Goal: Navigation & Orientation: Find specific page/section

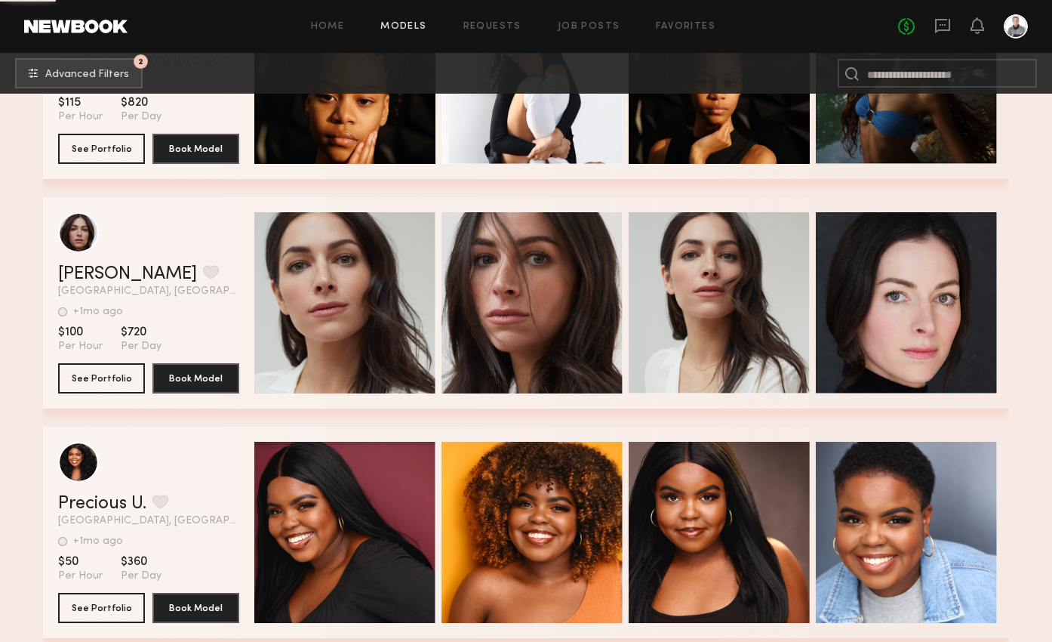
scroll to position [4518, 0]
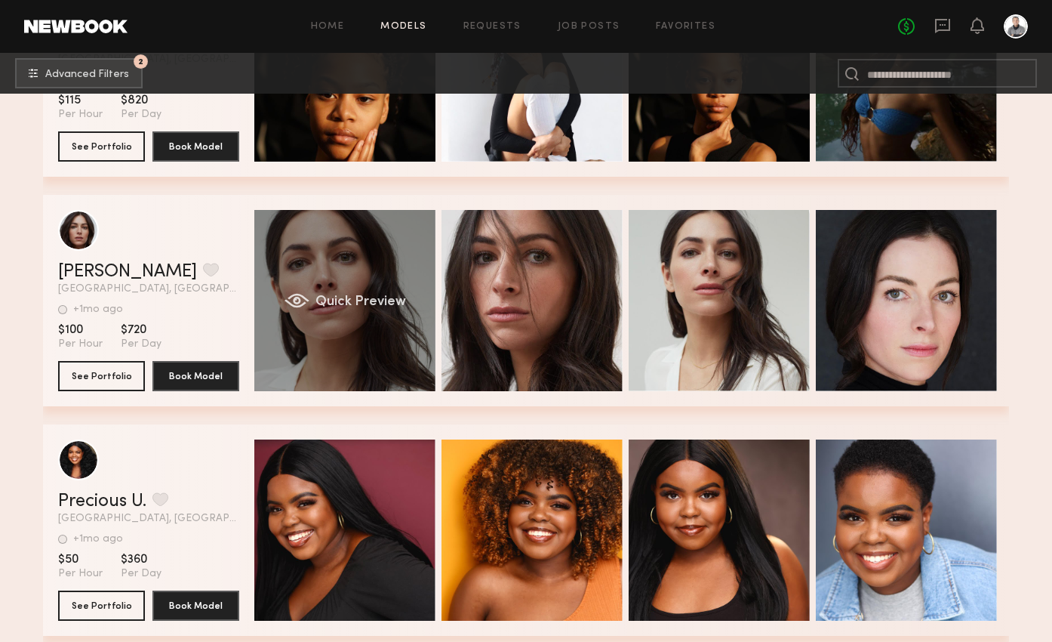
click at [322, 289] on div "Quick Preview" at bounding box center [344, 300] width 181 height 181
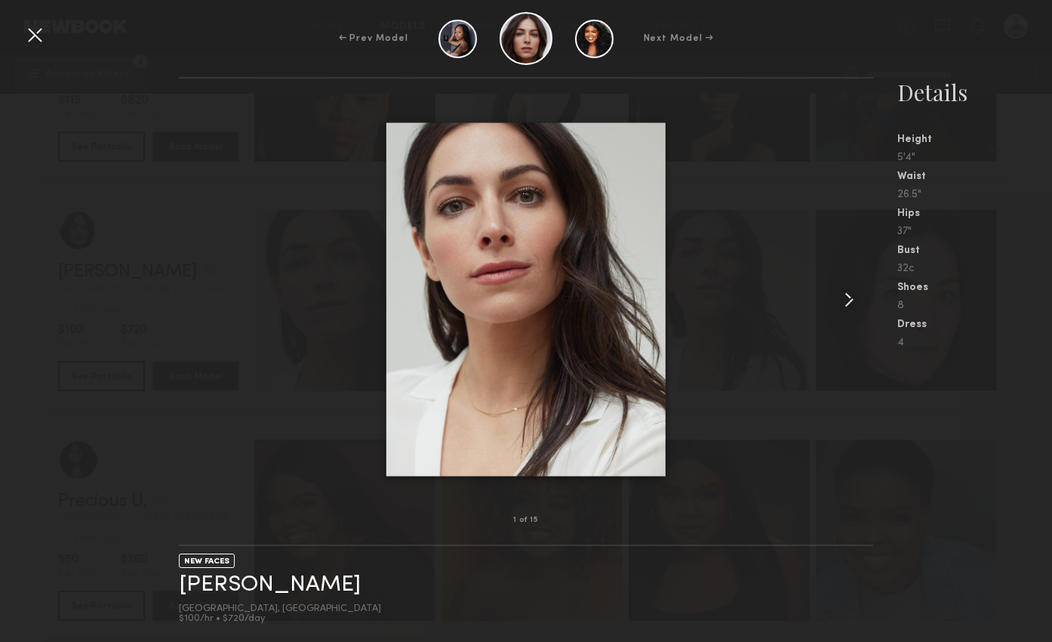
click at [851, 294] on common-icon at bounding box center [849, 300] width 24 height 24
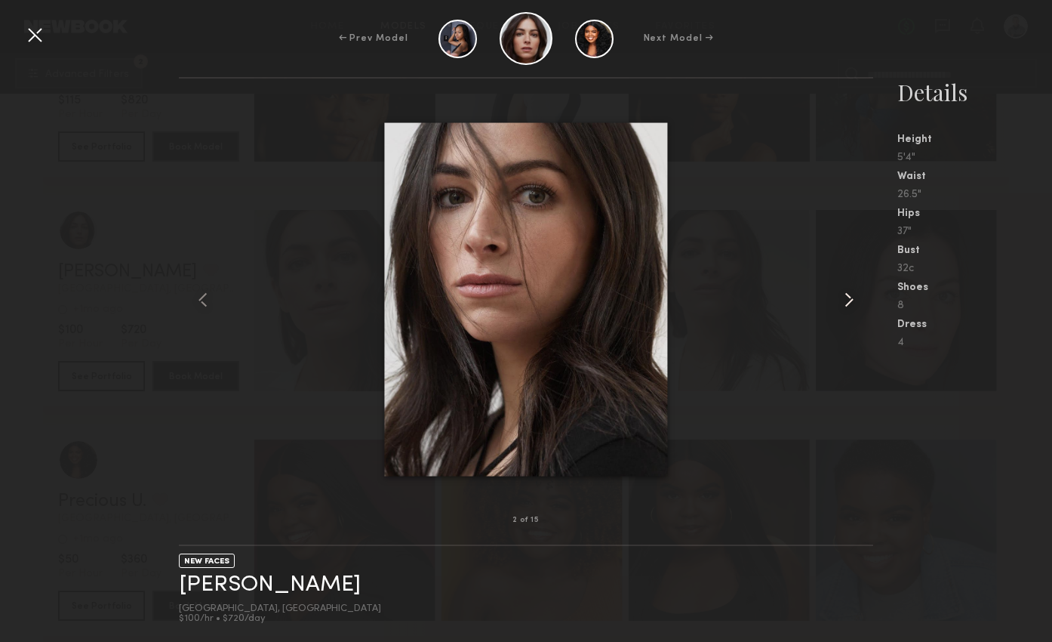
click at [851, 294] on common-icon at bounding box center [849, 300] width 24 height 24
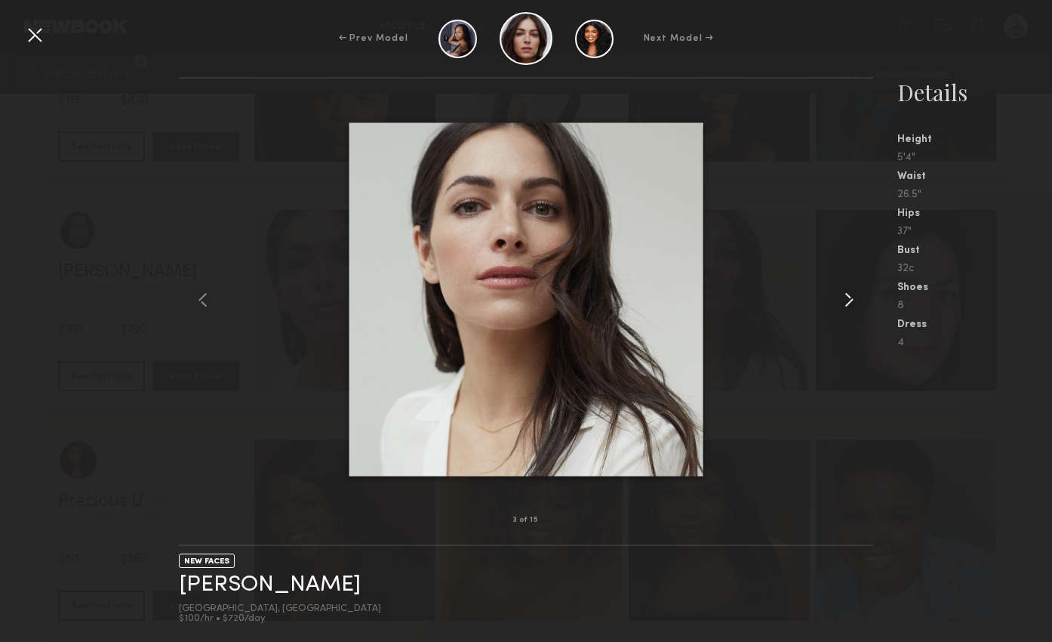
click at [851, 294] on common-icon at bounding box center [849, 300] width 24 height 24
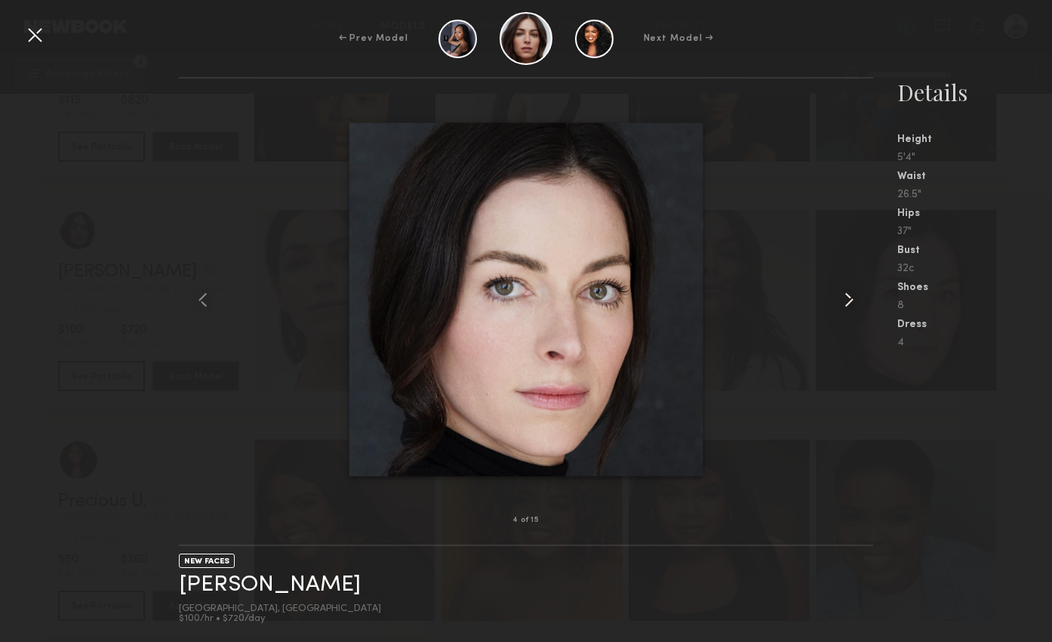
click at [851, 294] on common-icon at bounding box center [849, 300] width 24 height 24
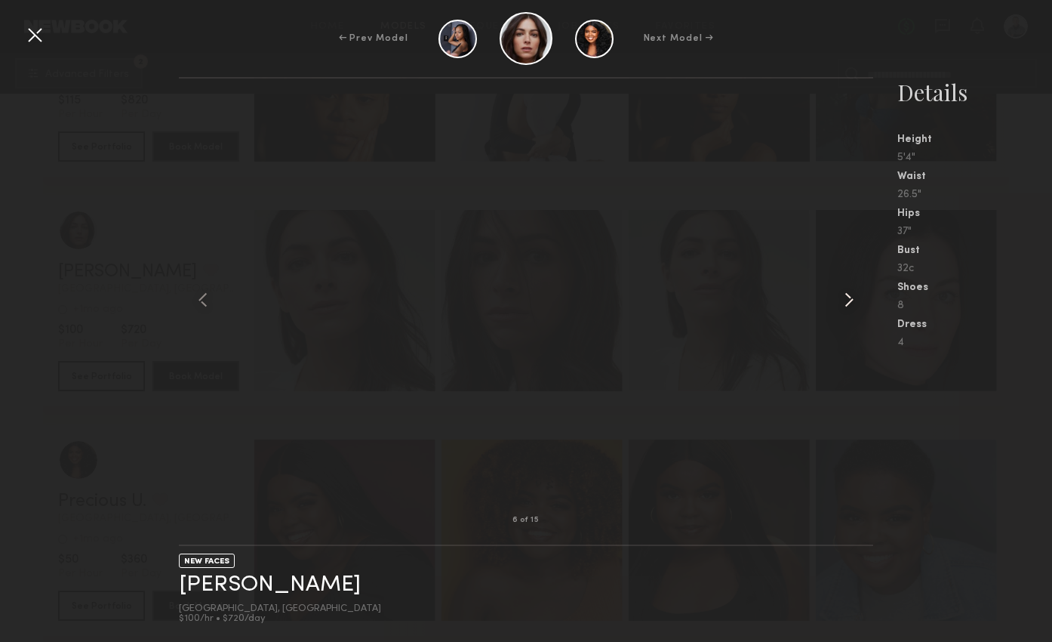
click at [851, 294] on common-icon at bounding box center [849, 300] width 24 height 24
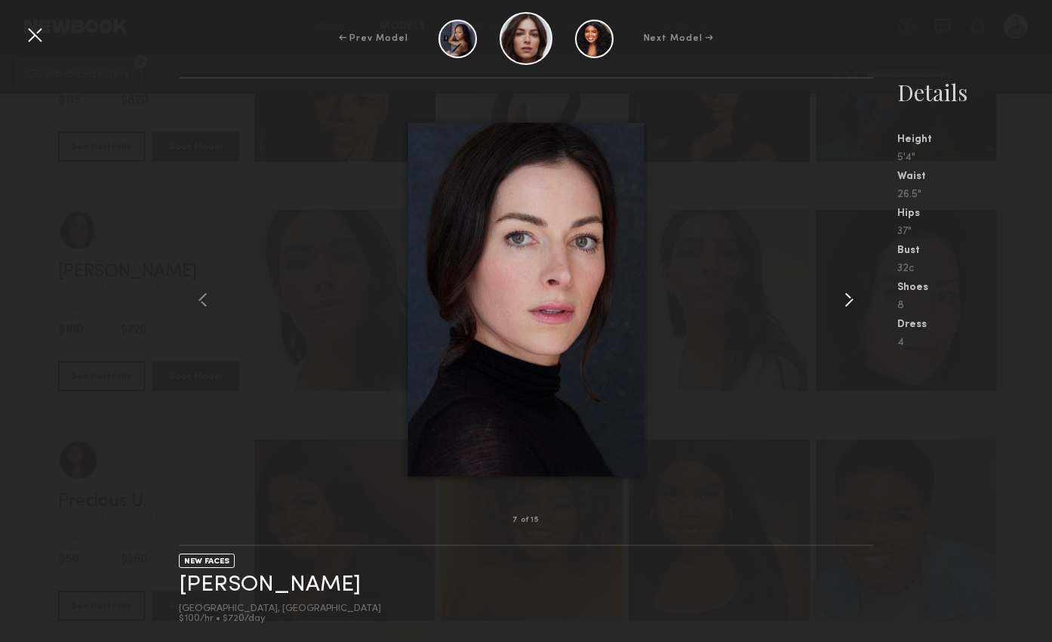
click at [851, 294] on common-icon at bounding box center [849, 300] width 24 height 24
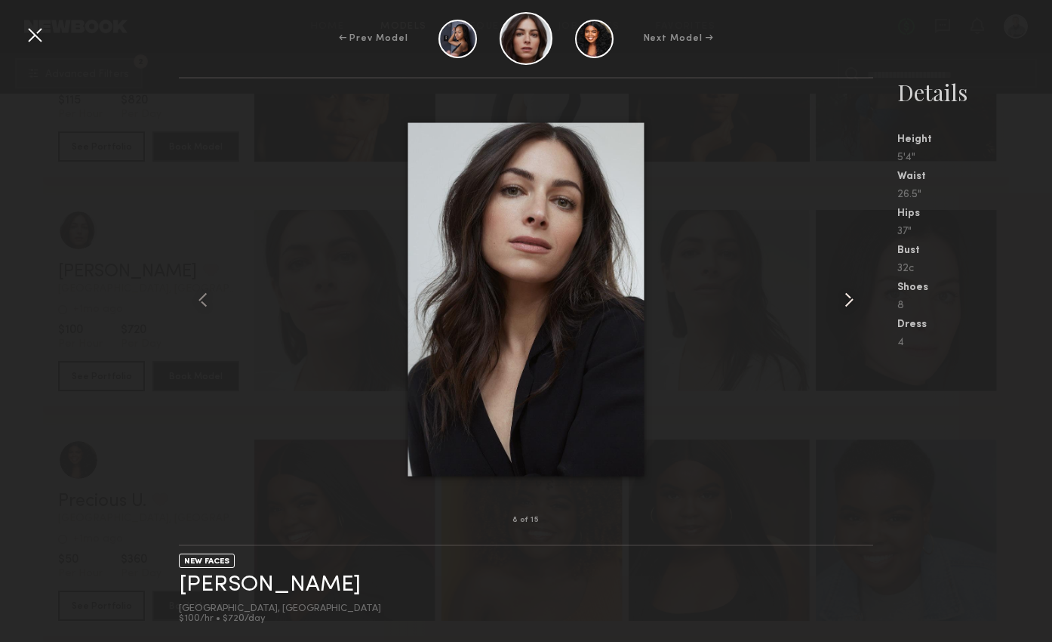
click at [851, 294] on common-icon at bounding box center [849, 300] width 24 height 24
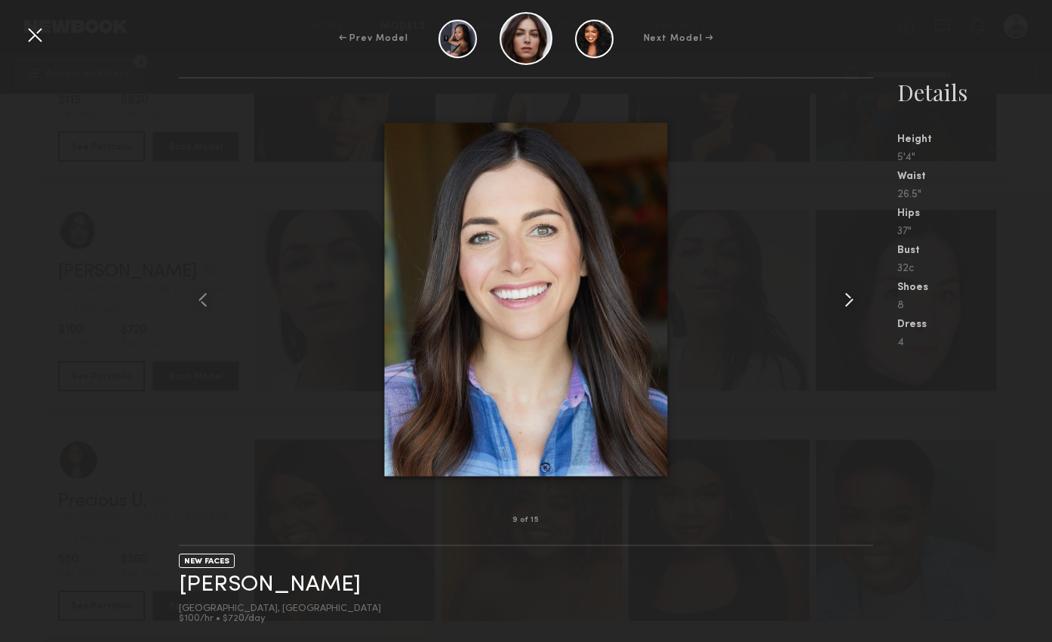
click at [851, 294] on common-icon at bounding box center [849, 300] width 24 height 24
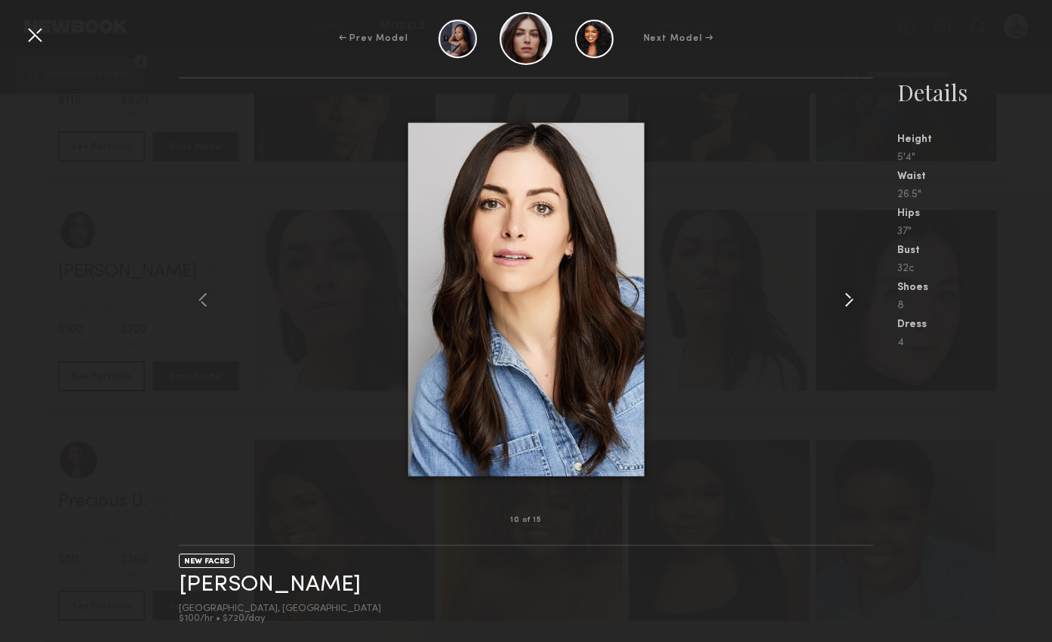
click at [851, 294] on common-icon at bounding box center [849, 300] width 24 height 24
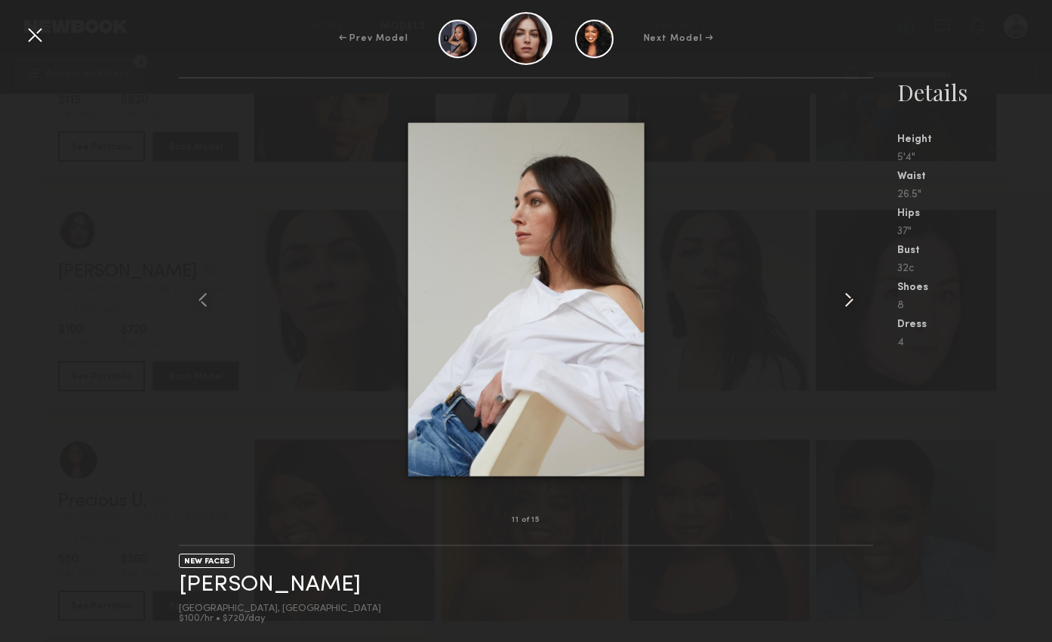
click at [851, 294] on common-icon at bounding box center [849, 300] width 24 height 24
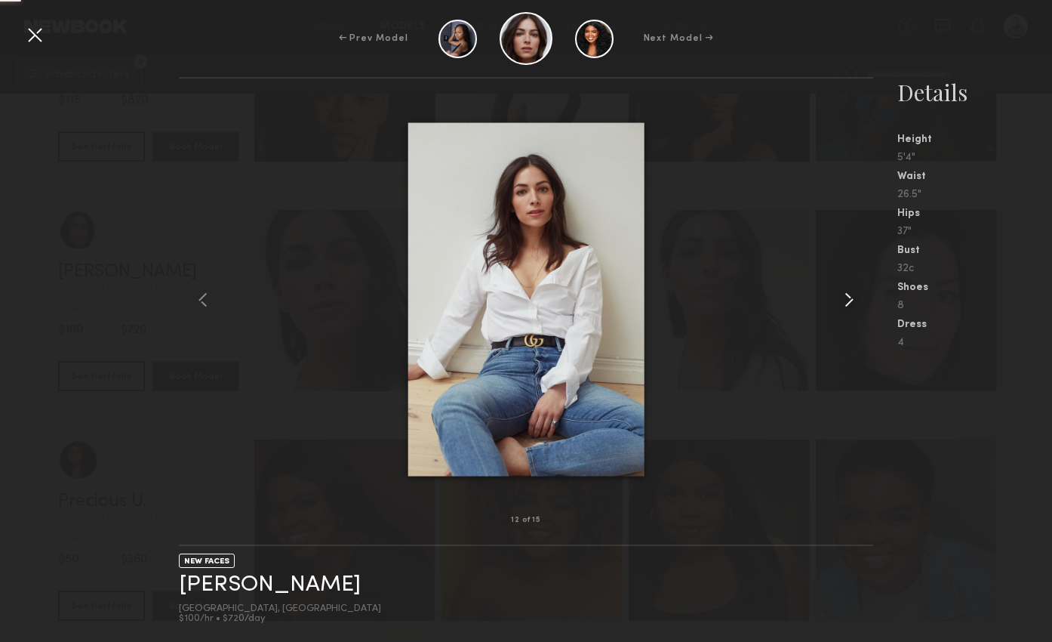
click at [851, 294] on common-icon at bounding box center [849, 300] width 24 height 24
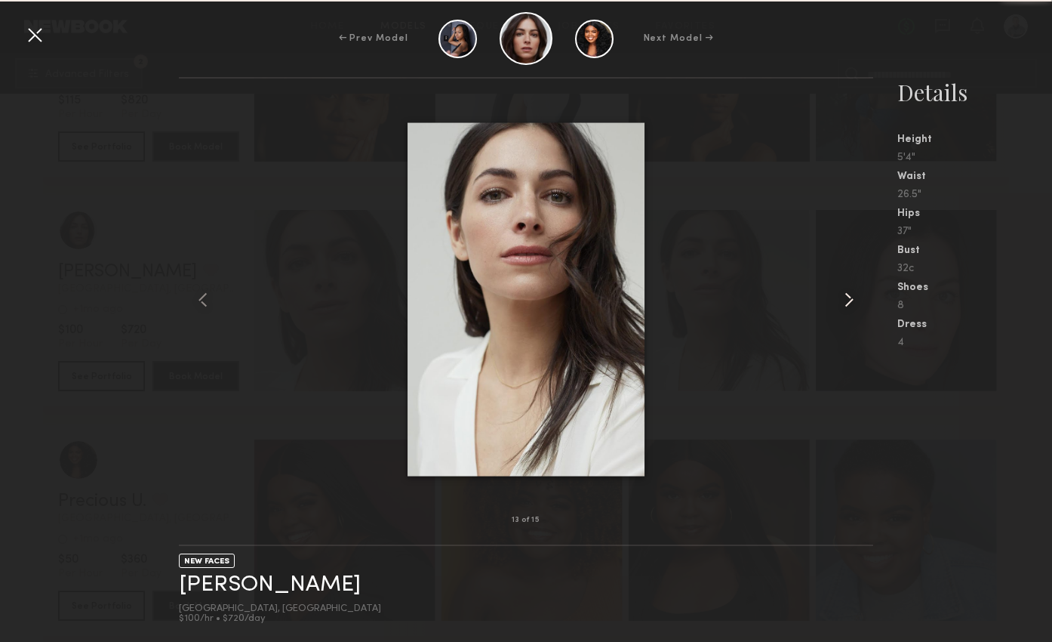
click at [851, 294] on common-icon at bounding box center [849, 300] width 24 height 24
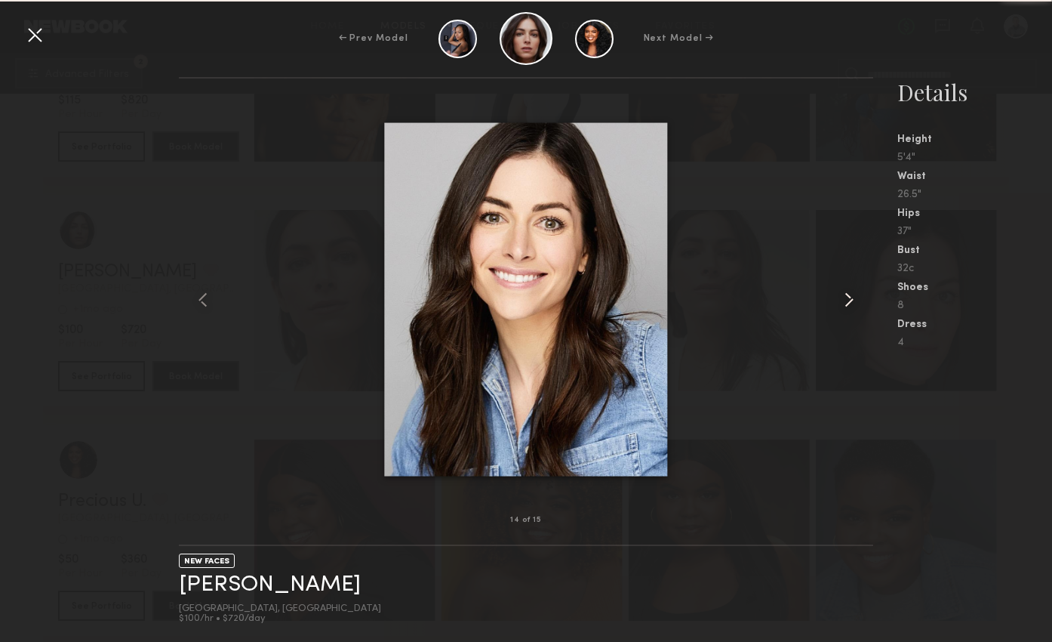
click at [851, 294] on common-icon at bounding box center [849, 300] width 24 height 24
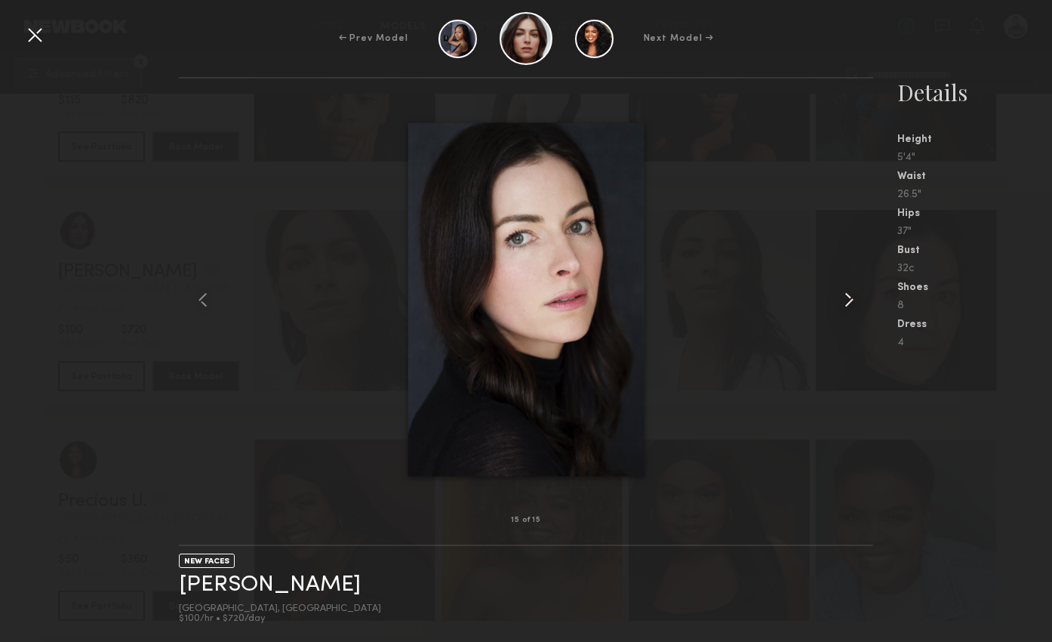
click at [851, 294] on common-icon at bounding box center [849, 300] width 24 height 24
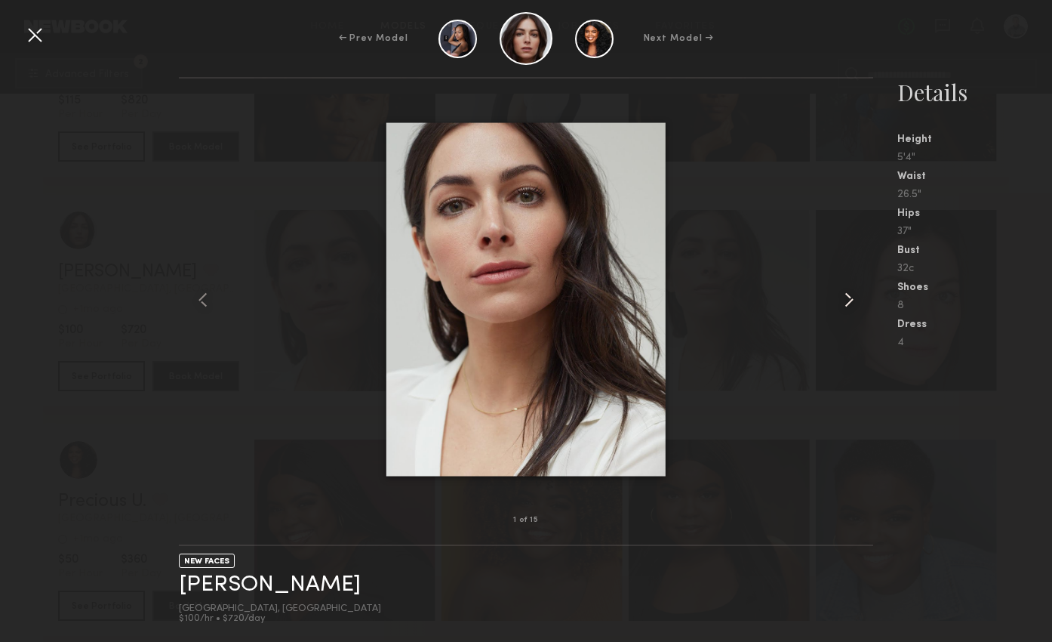
click at [851, 294] on common-icon at bounding box center [849, 300] width 24 height 24
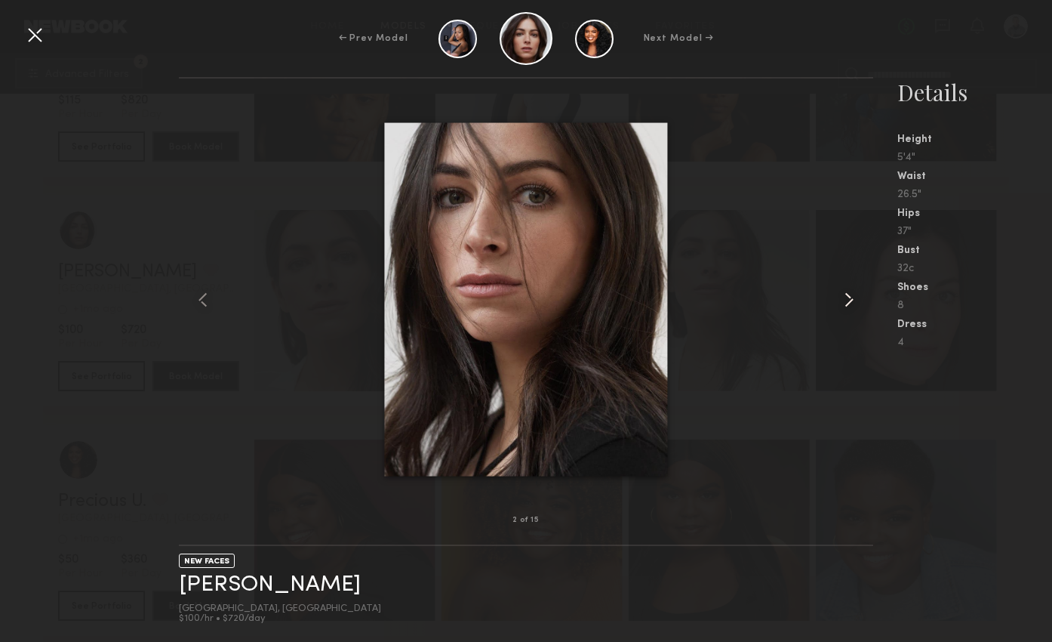
click at [851, 294] on common-icon at bounding box center [849, 300] width 24 height 24
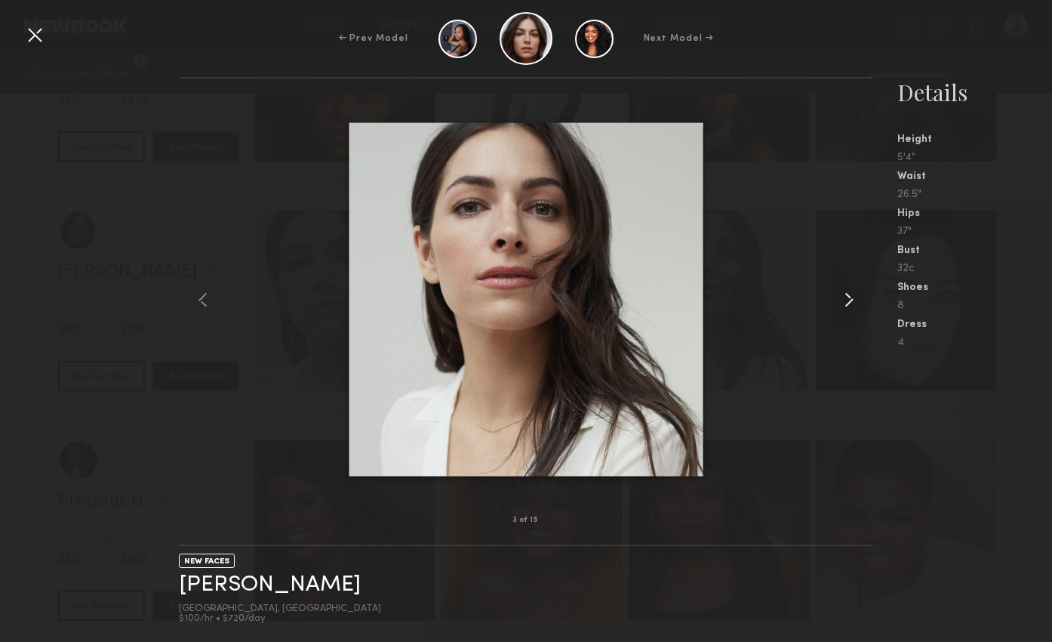
click at [851, 294] on common-icon at bounding box center [849, 300] width 24 height 24
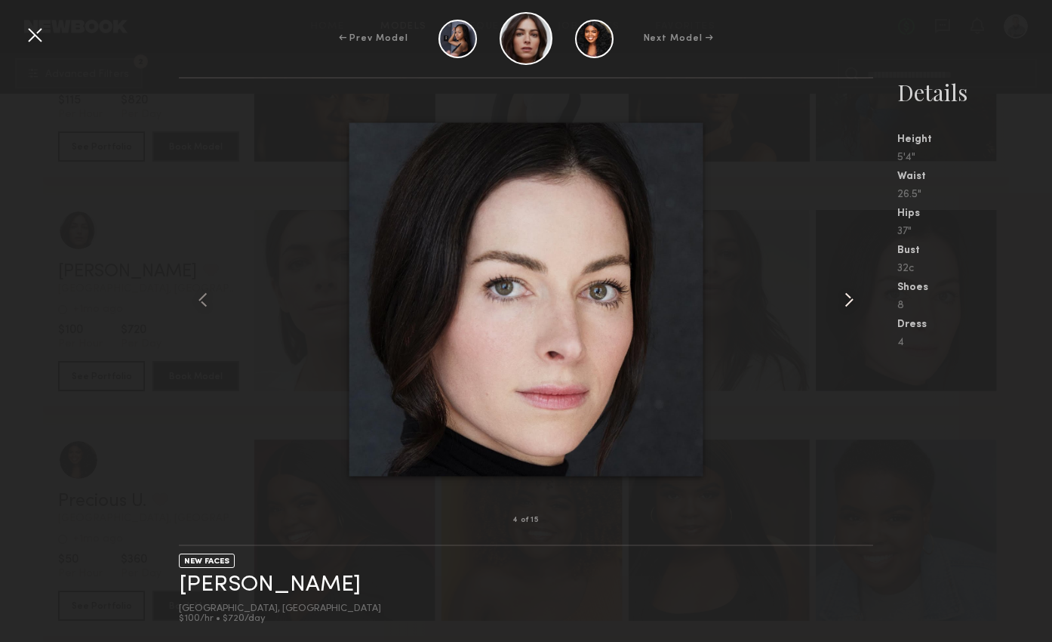
click at [851, 294] on common-icon at bounding box center [849, 300] width 24 height 24
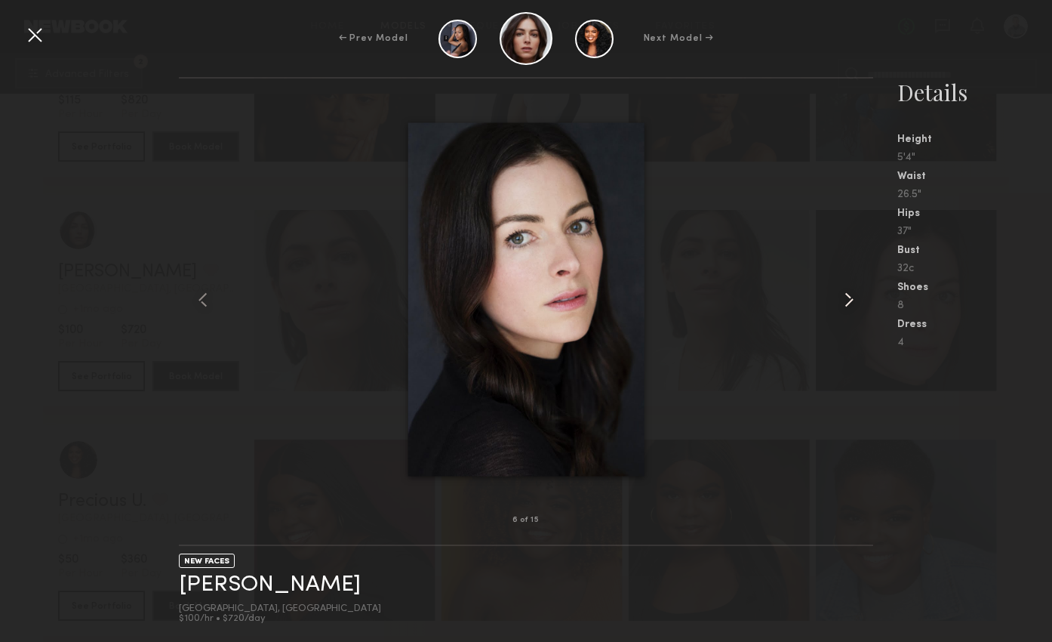
click at [851, 294] on common-icon at bounding box center [849, 300] width 24 height 24
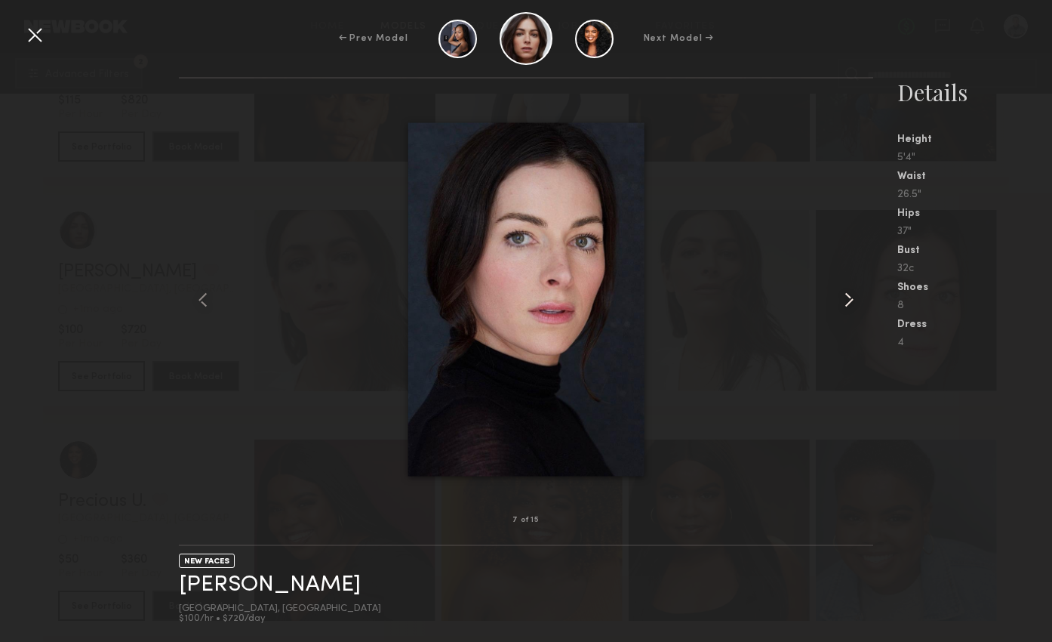
click at [851, 294] on common-icon at bounding box center [849, 300] width 24 height 24
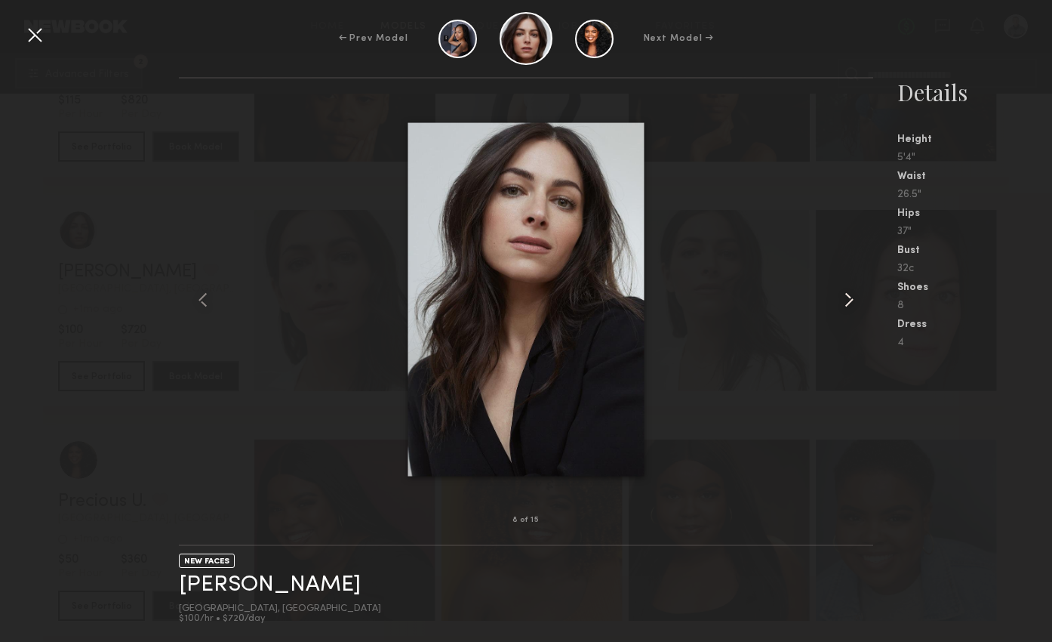
click at [851, 294] on common-icon at bounding box center [849, 300] width 24 height 24
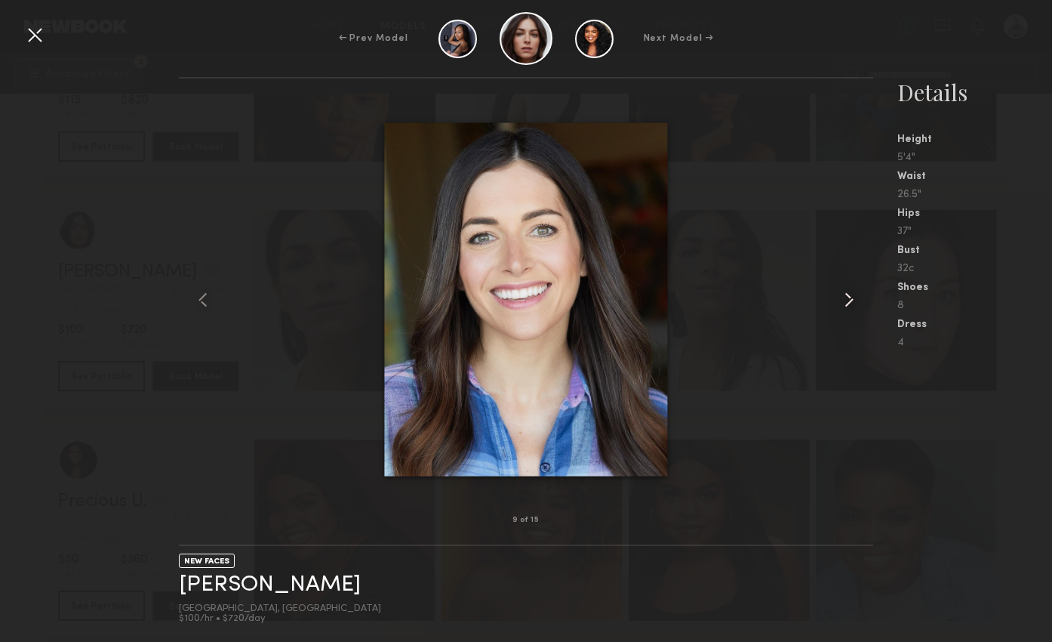
click at [851, 294] on common-icon at bounding box center [849, 300] width 24 height 24
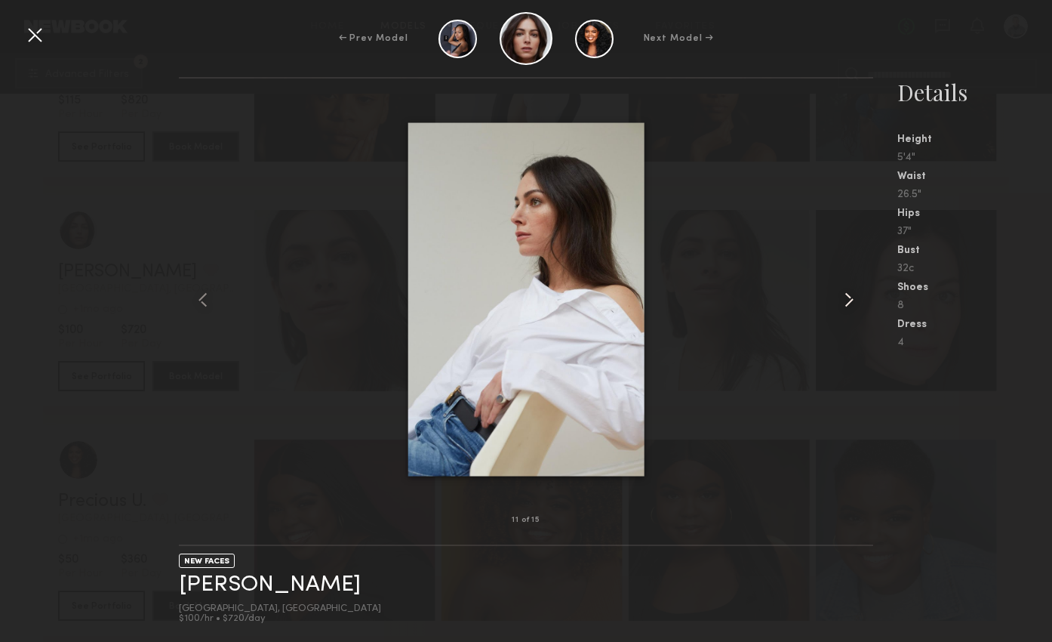
click at [851, 294] on common-icon at bounding box center [849, 300] width 24 height 24
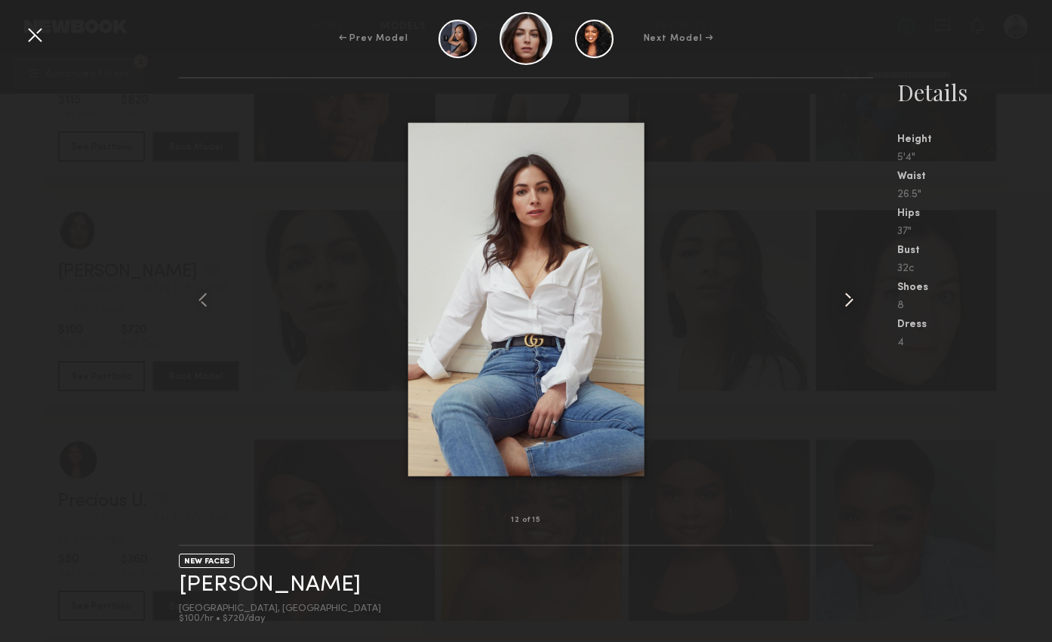
click at [851, 294] on common-icon at bounding box center [849, 300] width 24 height 24
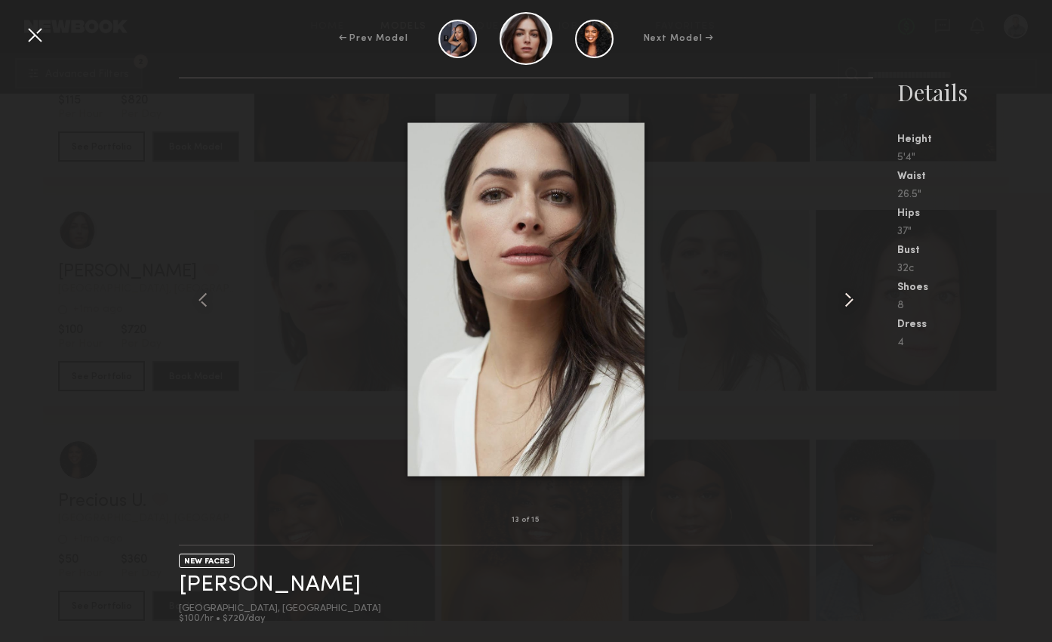
click at [851, 294] on common-icon at bounding box center [849, 300] width 24 height 24
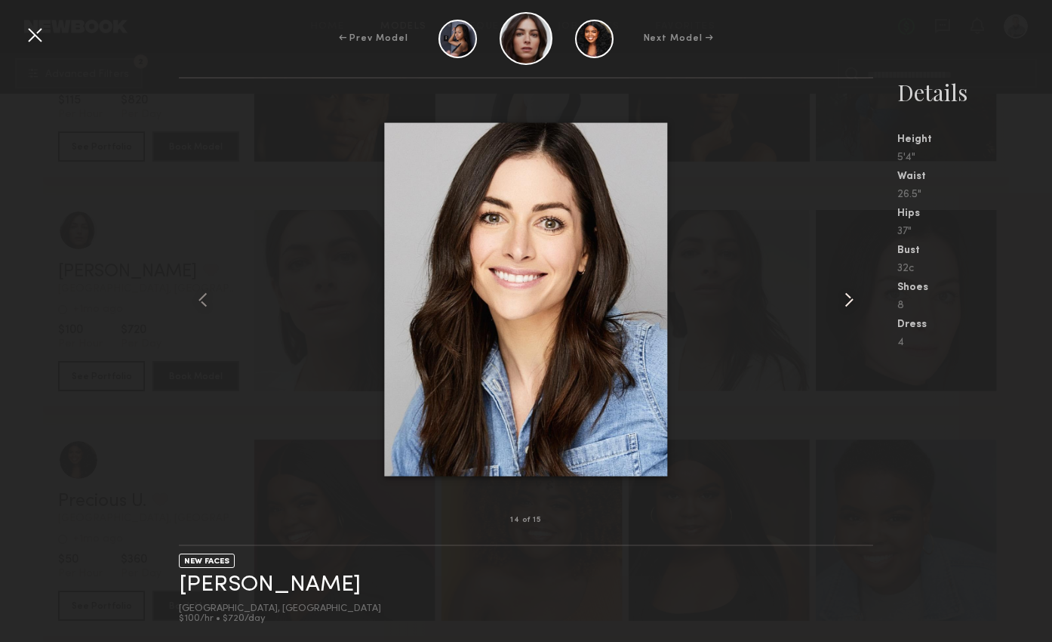
click at [851, 294] on common-icon at bounding box center [849, 300] width 24 height 24
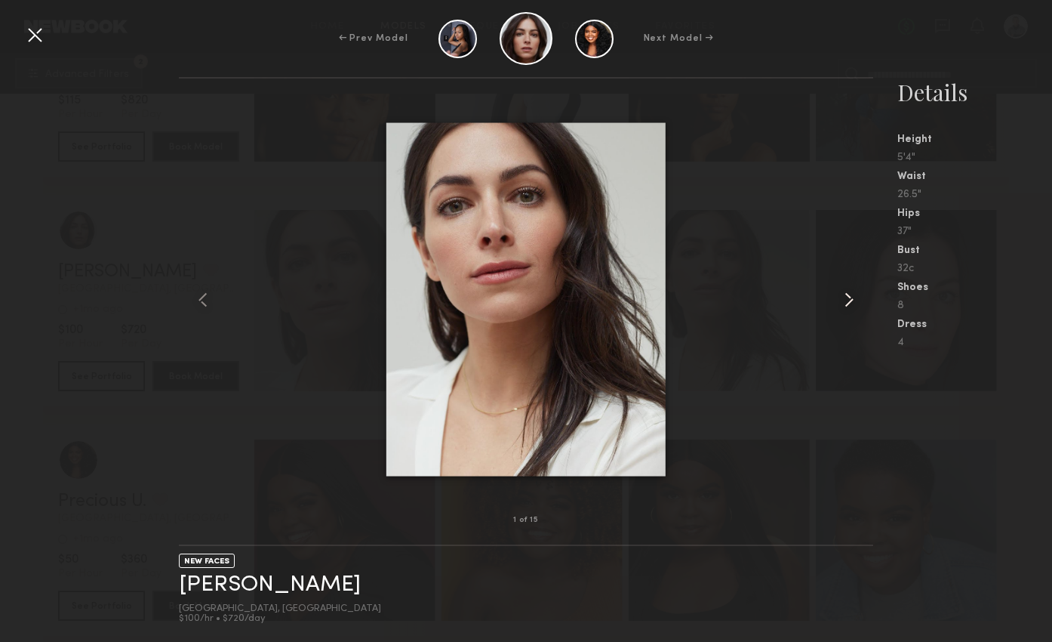
click at [851, 294] on common-icon at bounding box center [849, 300] width 24 height 24
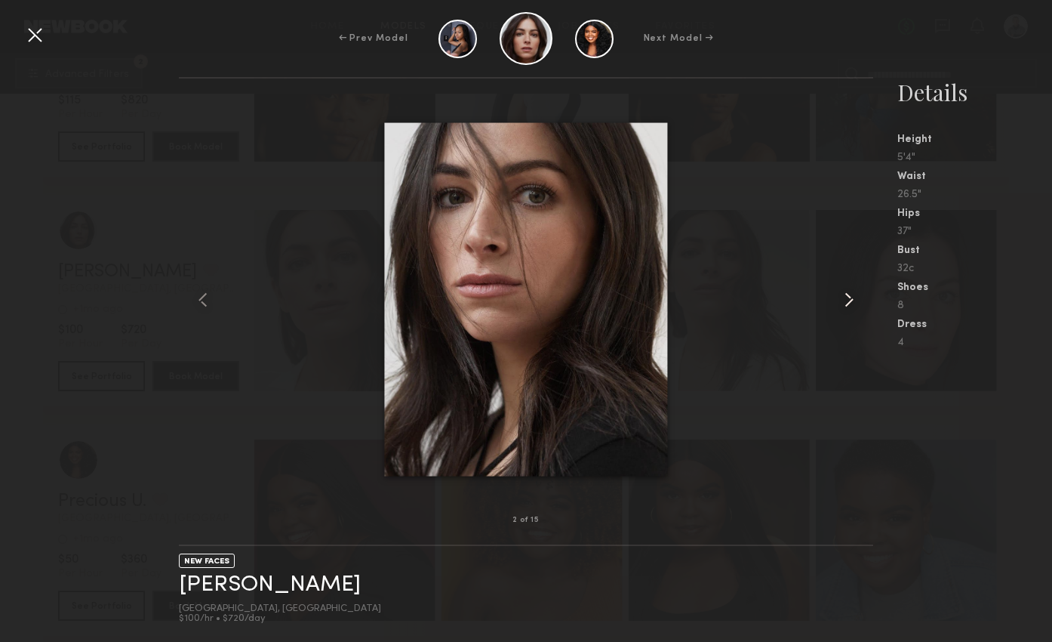
click at [851, 294] on common-icon at bounding box center [849, 300] width 24 height 24
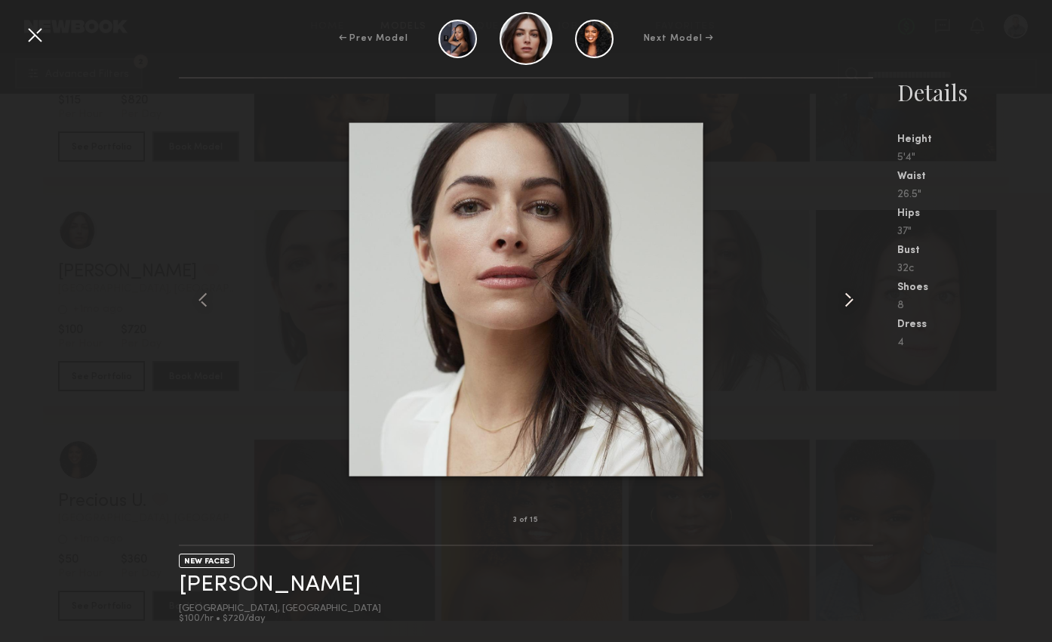
click at [851, 294] on common-icon at bounding box center [849, 300] width 24 height 24
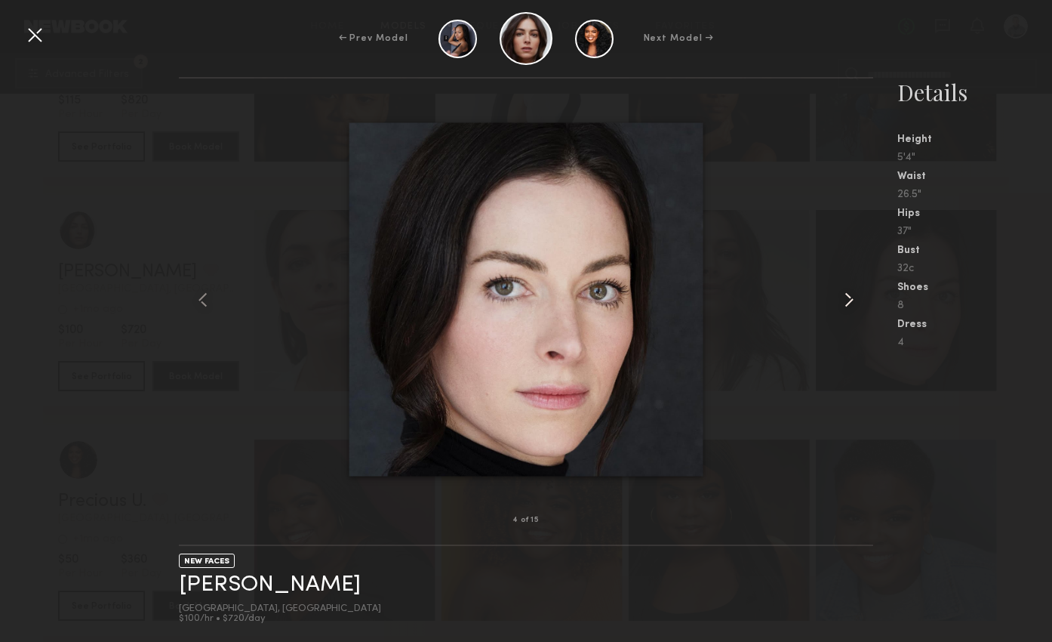
click at [851, 294] on common-icon at bounding box center [849, 300] width 24 height 24
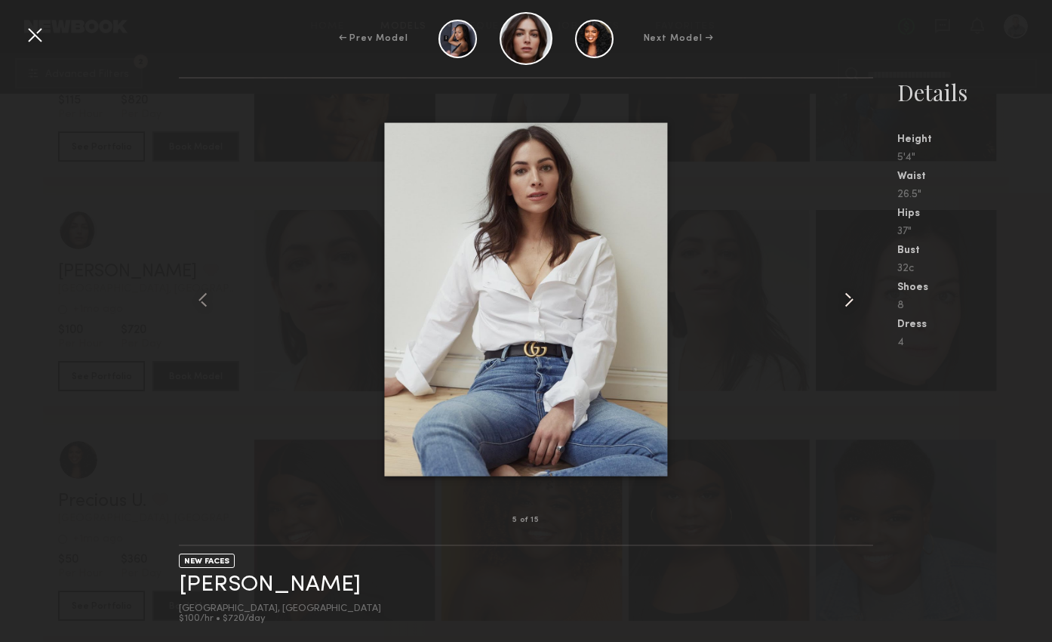
click at [851, 294] on common-icon at bounding box center [849, 300] width 24 height 24
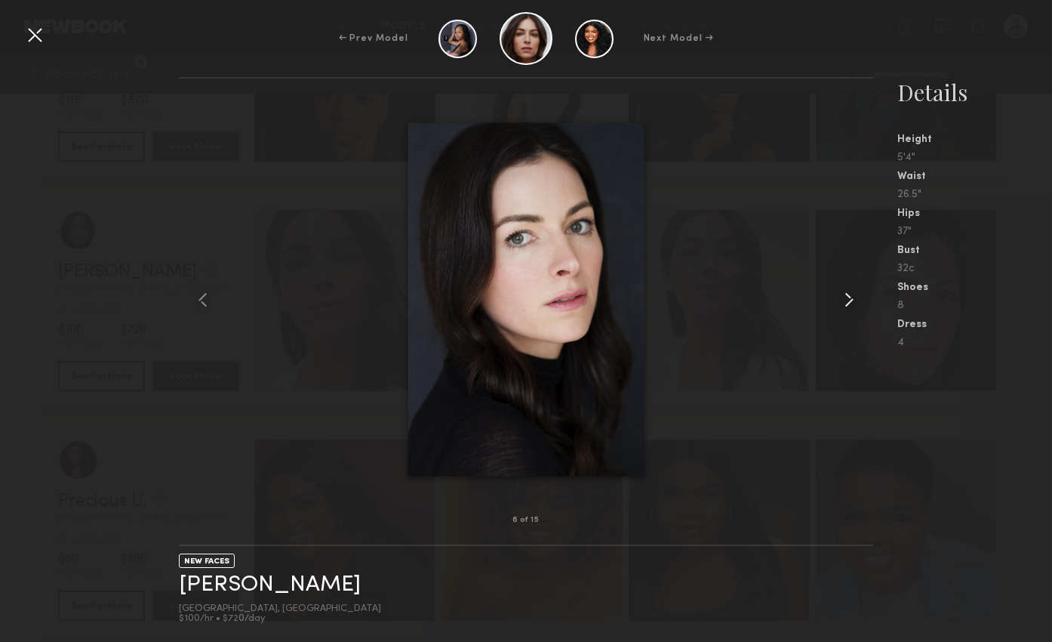
click at [851, 294] on common-icon at bounding box center [849, 300] width 24 height 24
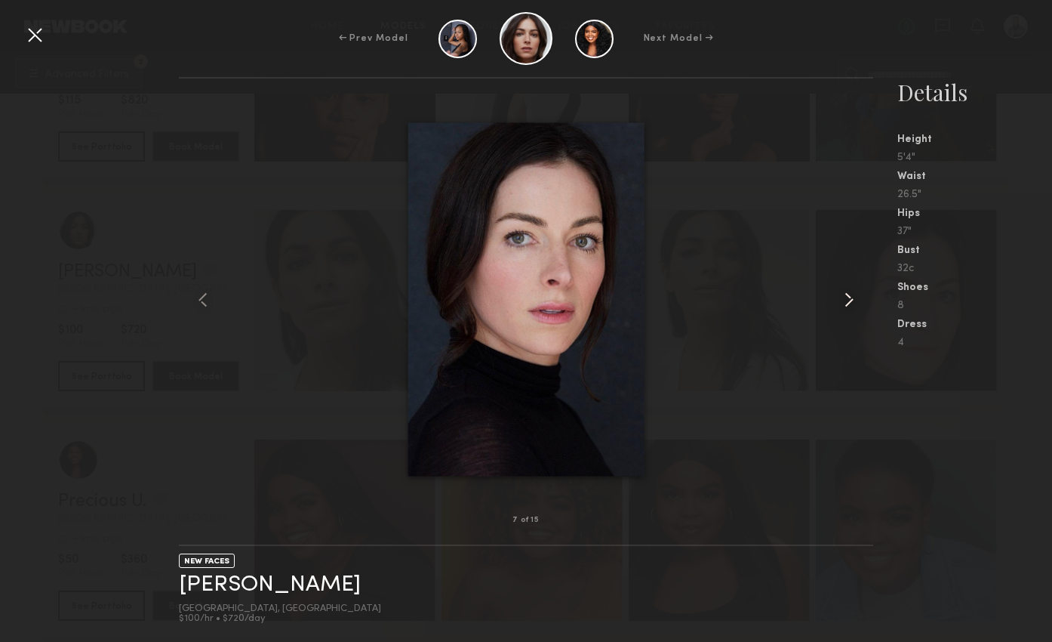
click at [851, 294] on common-icon at bounding box center [849, 300] width 24 height 24
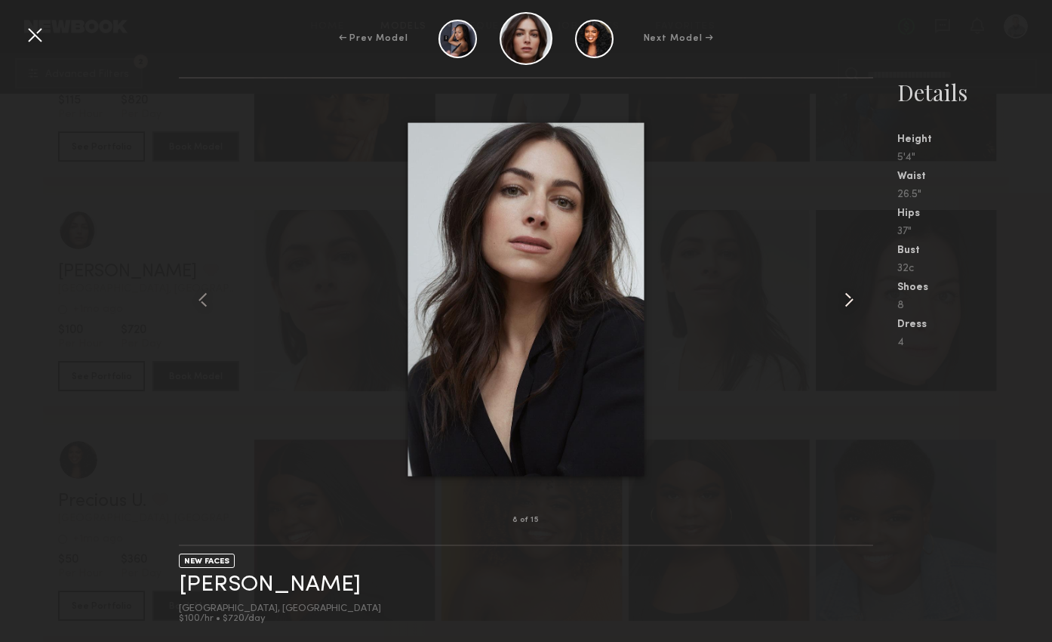
click at [851, 294] on common-icon at bounding box center [849, 300] width 24 height 24
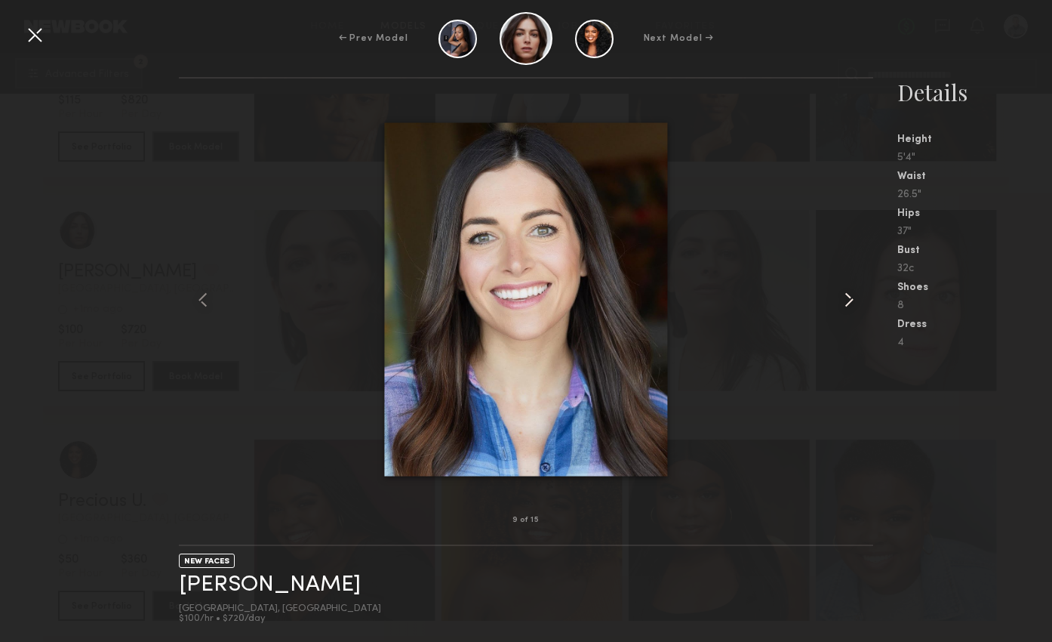
click at [851, 294] on common-icon at bounding box center [849, 300] width 24 height 24
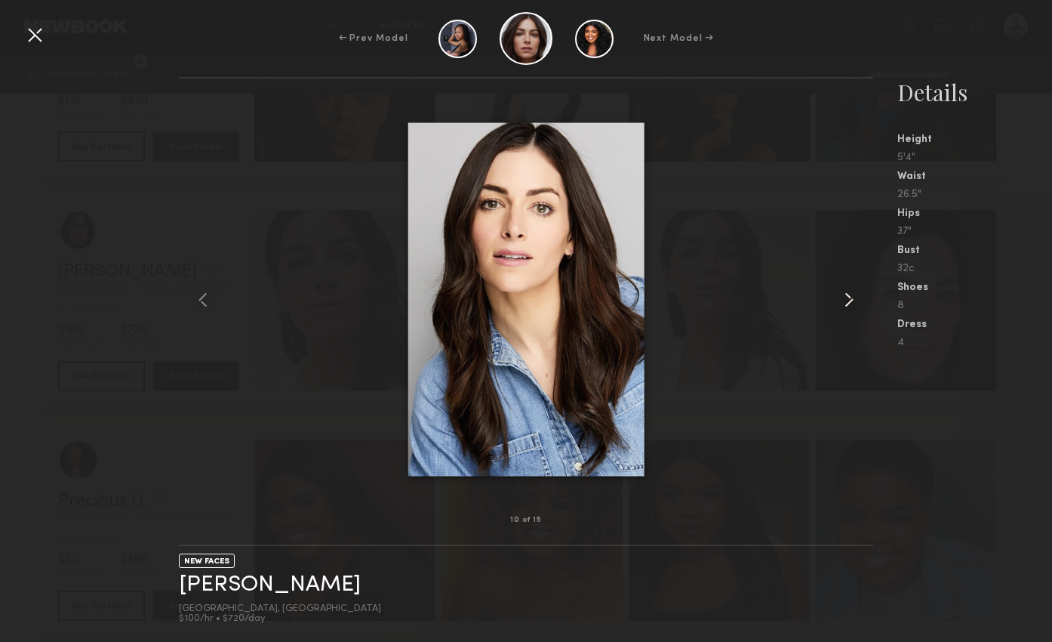
click at [851, 294] on common-icon at bounding box center [849, 300] width 24 height 24
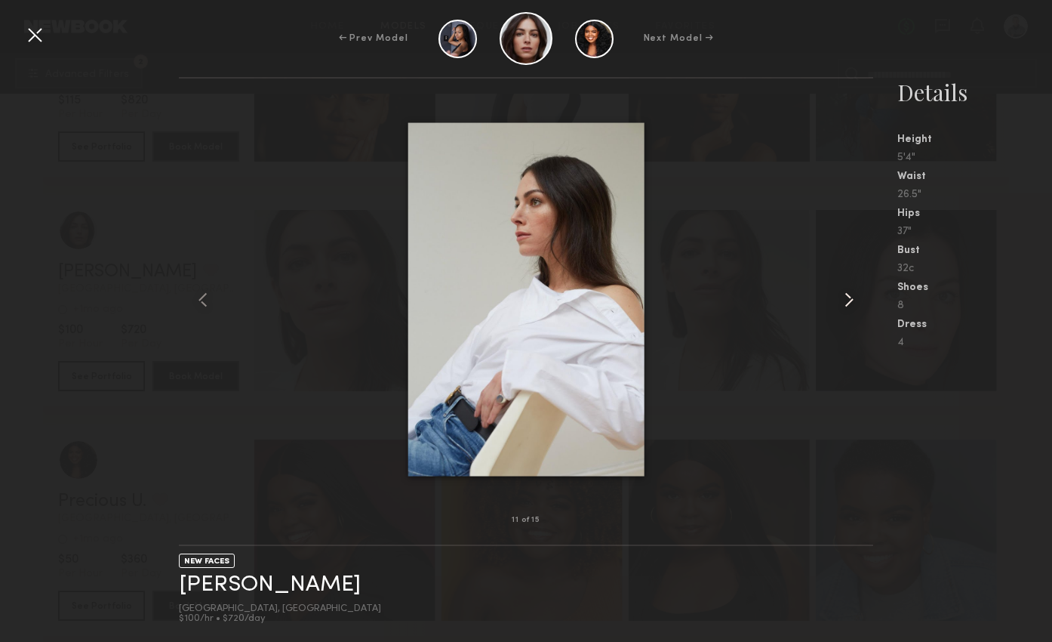
click at [851, 294] on common-icon at bounding box center [849, 300] width 24 height 24
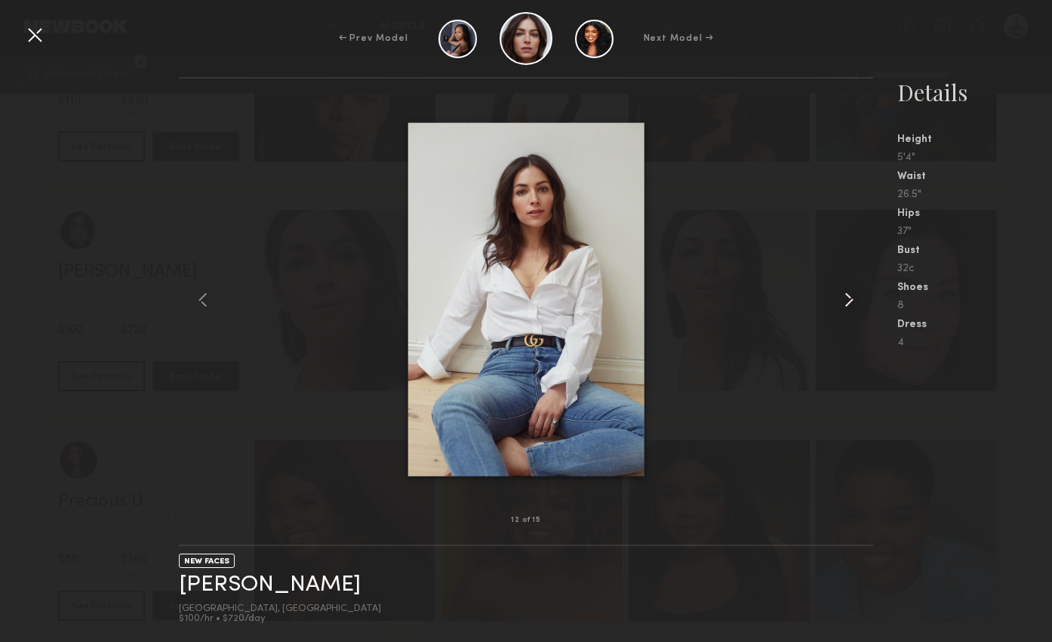
click at [851, 294] on common-icon at bounding box center [849, 300] width 24 height 24
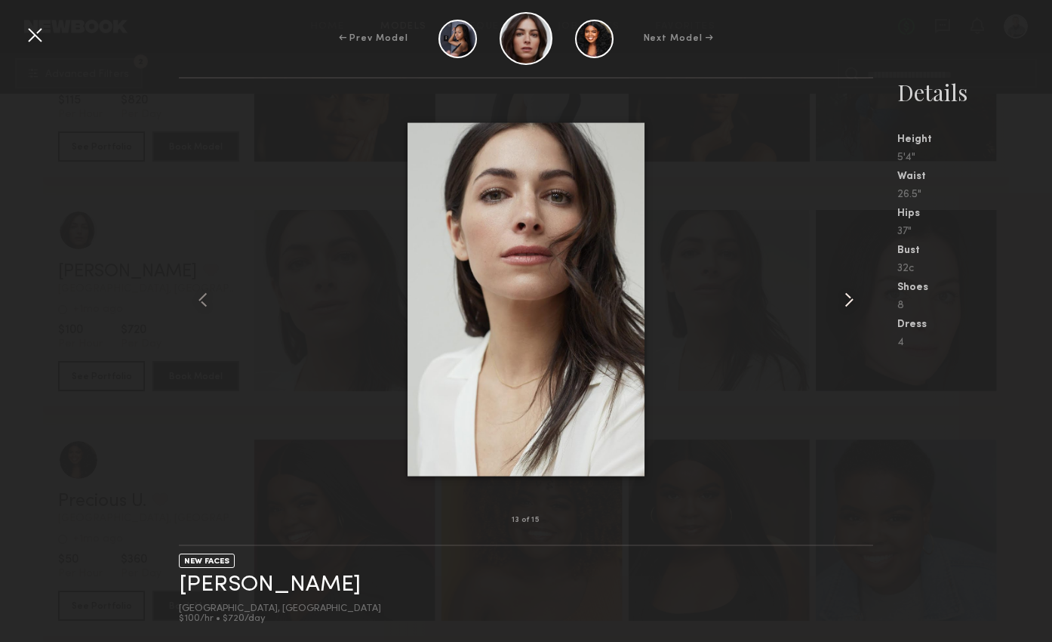
click at [851, 294] on common-icon at bounding box center [849, 300] width 24 height 24
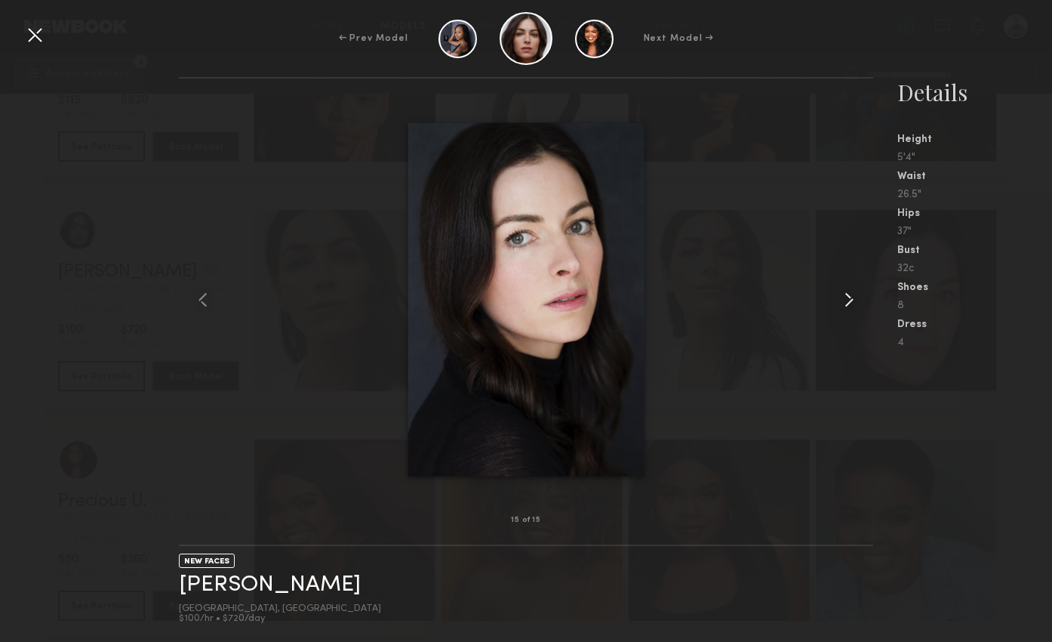
click at [851, 294] on common-icon at bounding box center [849, 300] width 24 height 24
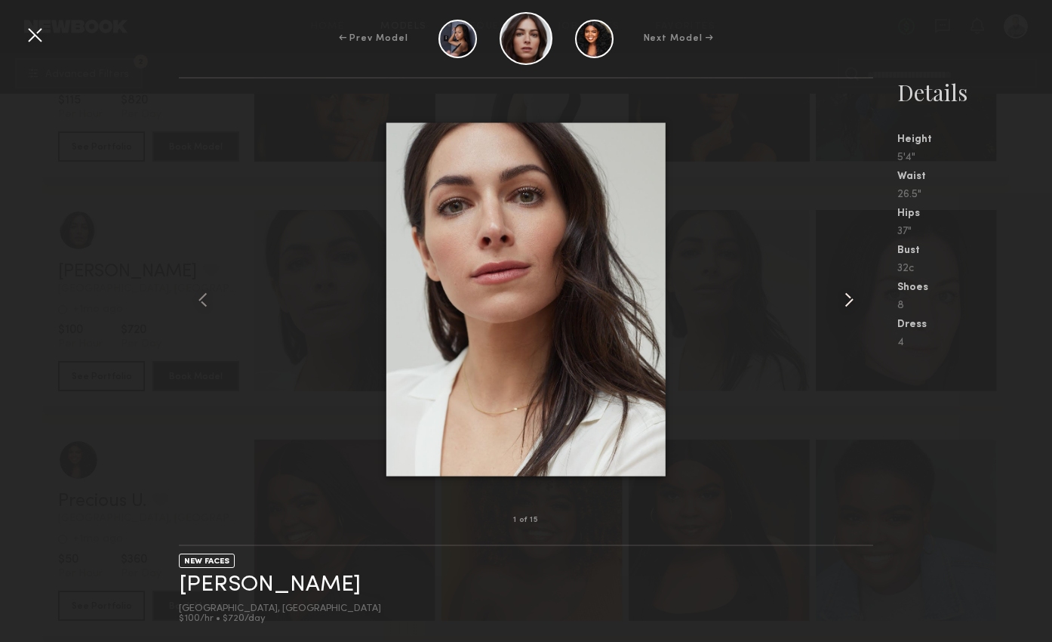
click at [851, 294] on common-icon at bounding box center [849, 300] width 24 height 24
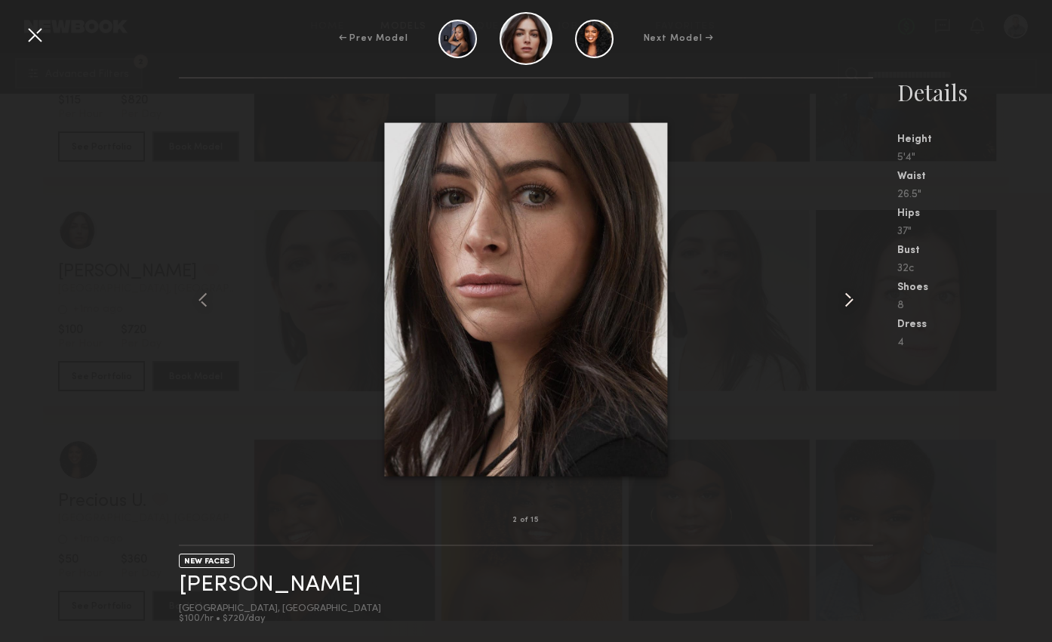
click at [851, 294] on common-icon at bounding box center [849, 300] width 24 height 24
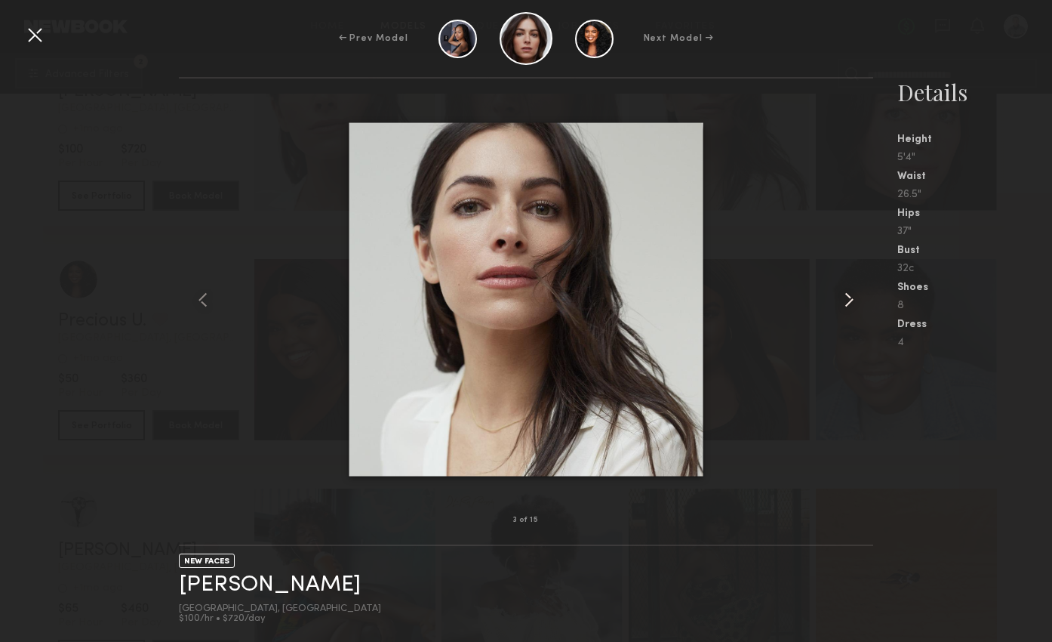
scroll to position [4708, 0]
click at [33, 23] on div at bounding box center [35, 35] width 24 height 24
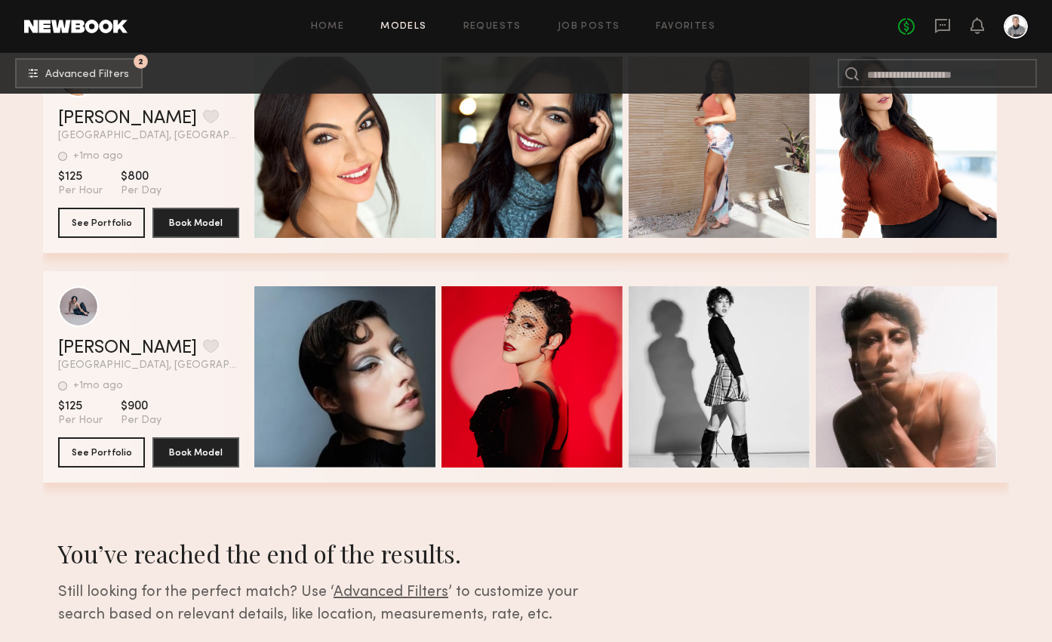
scroll to position [8209, 0]
